Goal: Transaction & Acquisition: Purchase product/service

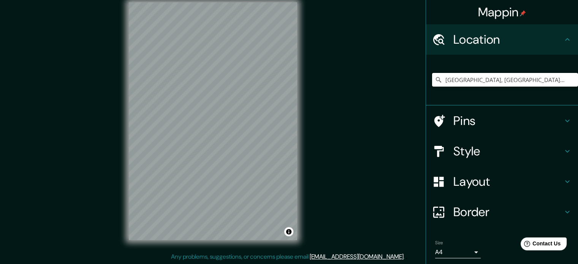
click at [495, 79] on input "Esmeralda, Santiago, Región Metropolitana de Santiago 8320000, Chile" at bounding box center [505, 80] width 146 height 14
click at [495, 79] on input "Pick your city or area" at bounding box center [505, 80] width 146 height 14
paste input "Pick your city or area"
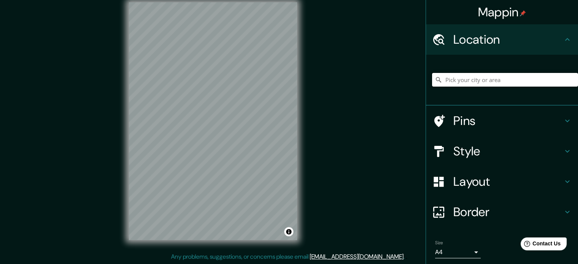
click at [459, 80] on input "Pick your city or area" at bounding box center [505, 80] width 146 height 14
paste input "Radisson Collection Royal Hotel, Copenhagen"
type input "Radisson, Quebec, Canadá"
click at [570, 79] on icon "Clear" at bounding box center [572, 80] width 5 height 5
click at [507, 79] on input "Pick your city or area" at bounding box center [505, 80] width 146 height 14
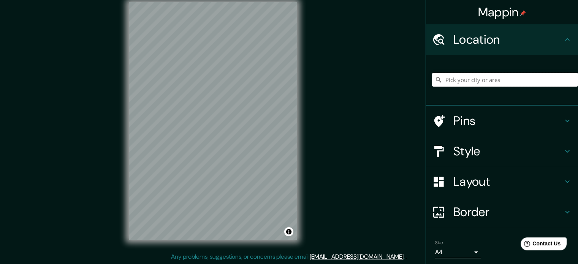
paste input "Radisson Collection Royal Hotel, Copenhagen"
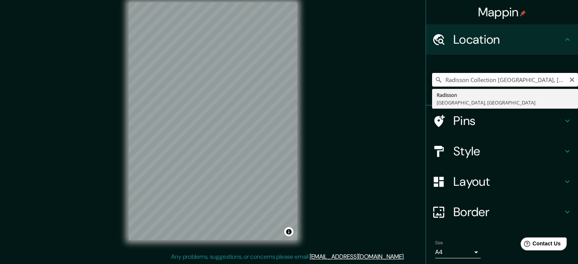
type input "Radisson, Quebec, Canadá"
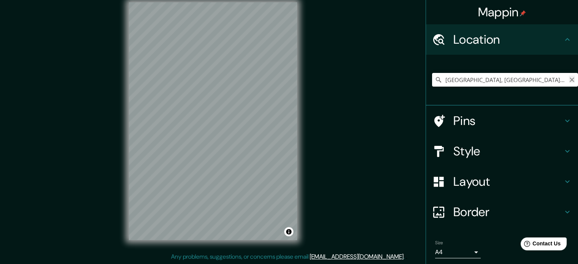
drag, startPoint x: 564, startPoint y: 77, endPoint x: 558, endPoint y: 78, distance: 6.1
click at [569, 77] on icon "Clear" at bounding box center [572, 80] width 6 height 6
paste input "1651 Copenhague, Dinamarca"
type input "1651, Copenhague, Región Capital, Dinamarca"
click at [491, 181] on h4 "Layout" at bounding box center [509, 181] width 110 height 15
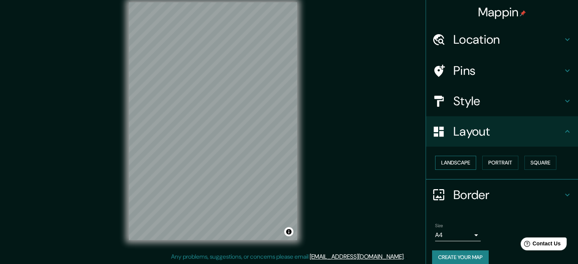
click at [458, 162] on button "Landscape" at bounding box center [455, 163] width 41 height 14
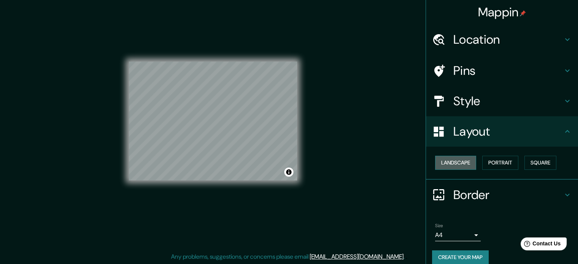
click at [458, 161] on button "Landscape" at bounding box center [455, 163] width 41 height 14
click at [548, 160] on button "Square" at bounding box center [541, 163] width 32 height 14
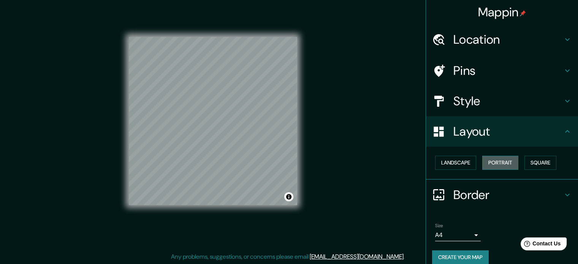
click at [485, 159] on button "Portrait" at bounding box center [501, 163] width 36 height 14
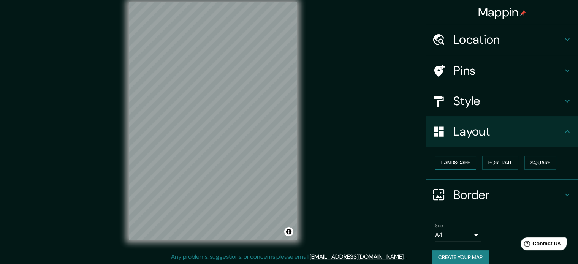
click at [457, 163] on button "Landscape" at bounding box center [455, 163] width 41 height 14
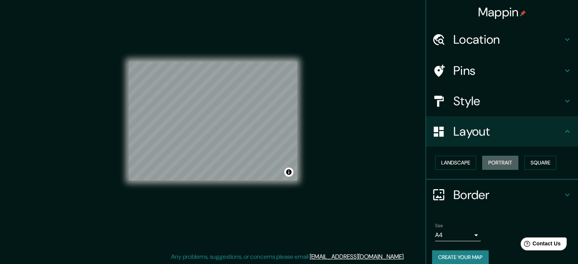
click at [501, 163] on button "Portrait" at bounding box center [501, 163] width 36 height 14
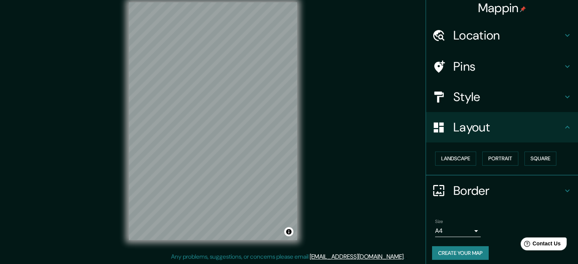
scroll to position [8, 0]
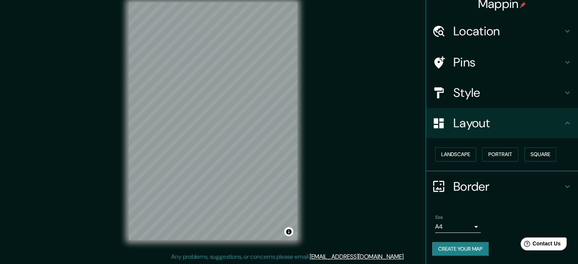
drag, startPoint x: 476, startPoint y: 226, endPoint x: 472, endPoint y: 226, distance: 4.3
click at [475, 226] on div "Size A4 single" at bounding box center [502, 224] width 140 height 24
click at [470, 227] on body "Mappin Location 1651, Copenhague, Región Capital, Dinamarca 1651 Copenhague, Re…" at bounding box center [289, 122] width 578 height 264
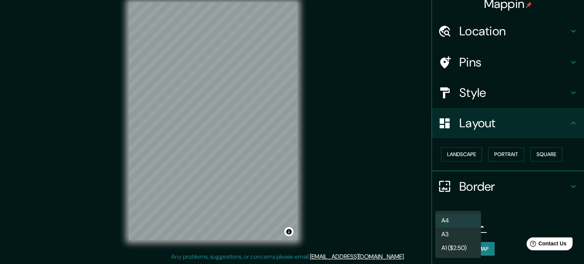
click at [456, 232] on li "A3" at bounding box center [458, 235] width 46 height 14
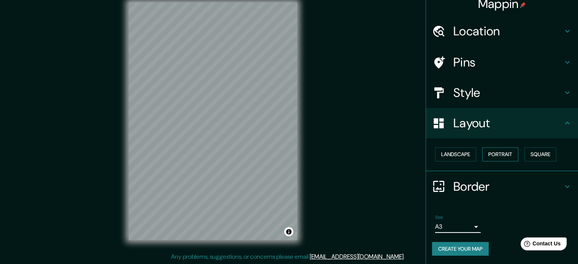
drag, startPoint x: 490, startPoint y: 152, endPoint x: 484, endPoint y: 153, distance: 6.1
click at [489, 152] on button "Portrait" at bounding box center [501, 155] width 36 height 14
click at [459, 153] on button "Landscape" at bounding box center [455, 155] width 41 height 14
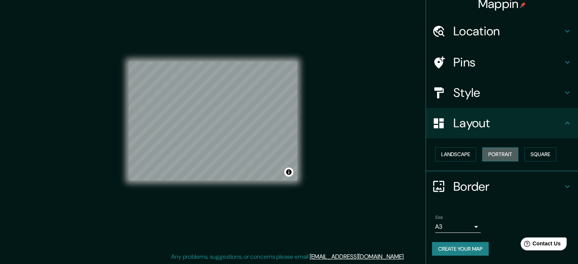
click at [496, 152] on button "Portrait" at bounding box center [501, 155] width 36 height 14
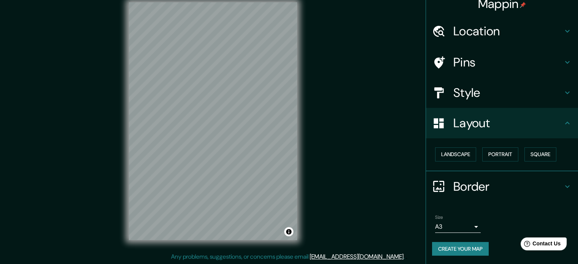
click at [482, 94] on h4 "Style" at bounding box center [509, 92] width 110 height 15
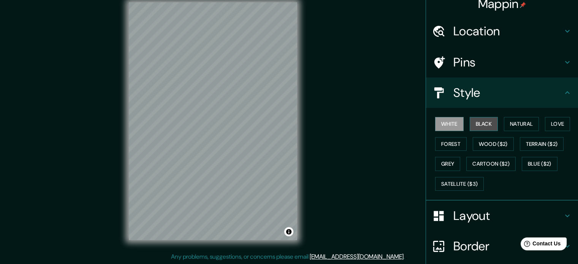
click at [479, 121] on button "Black" at bounding box center [484, 124] width 29 height 14
click at [444, 144] on button "Forest" at bounding box center [451, 144] width 32 height 14
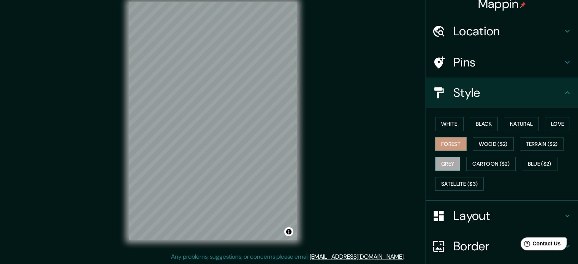
click at [446, 160] on button "Grey" at bounding box center [447, 164] width 25 height 14
click at [467, 183] on button "Satellite ($3)" at bounding box center [459, 184] width 49 height 14
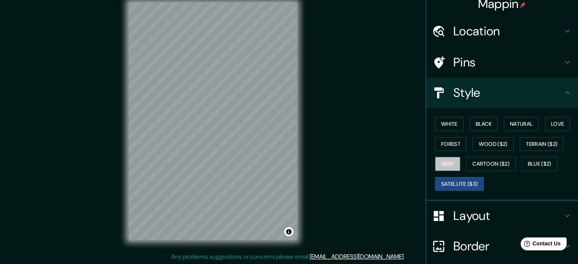
click at [442, 164] on button "Grey" at bounding box center [447, 164] width 25 height 14
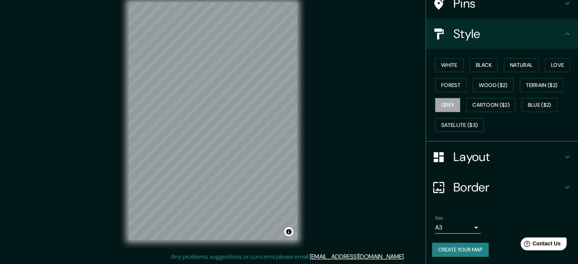
scroll to position [68, 0]
click at [468, 246] on button "Create your map" at bounding box center [460, 250] width 57 height 14
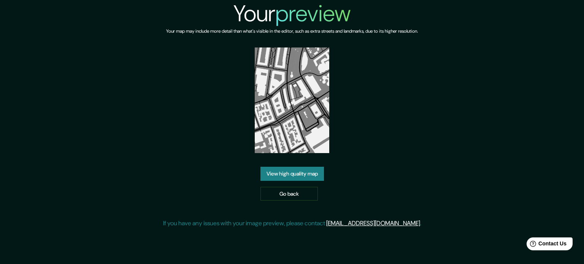
click at [304, 178] on link "View high quality map" at bounding box center [292, 174] width 64 height 14
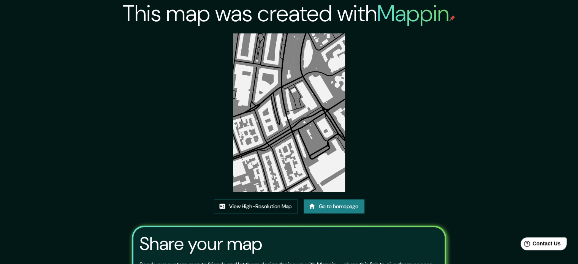
click at [297, 98] on img at bounding box center [289, 112] width 112 height 159
click at [262, 209] on link "View High-Resolution Map" at bounding box center [256, 207] width 84 height 14
